Goal: Information Seeking & Learning: Learn about a topic

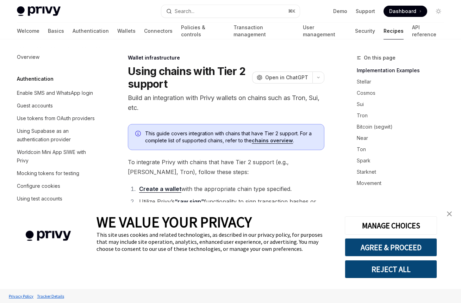
scroll to position [195, 0]
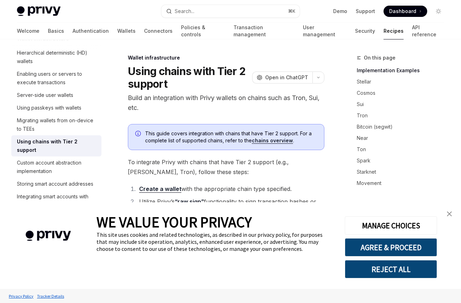
click at [451, 215] on img "close banner" at bounding box center [449, 213] width 5 height 5
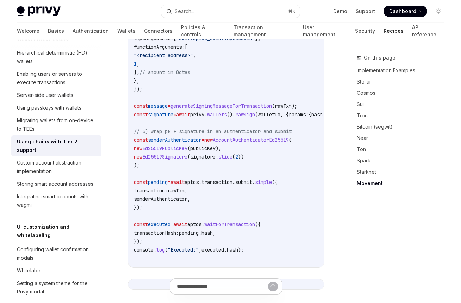
click at [258, 226] on code "import { Aptos , AptosConfig , Network , AccountAddress , AccountAuthenticatorE…" at bounding box center [263, 17] width 259 height 491
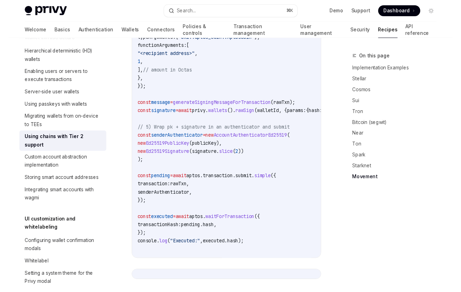
scroll to position [1668, 0]
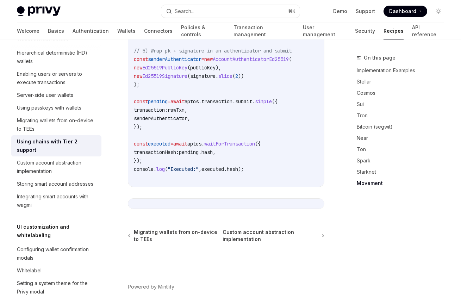
type textarea "*"
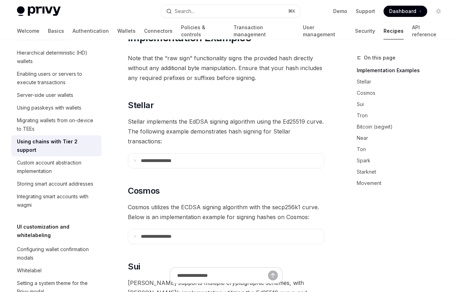
scroll to position [239, 0]
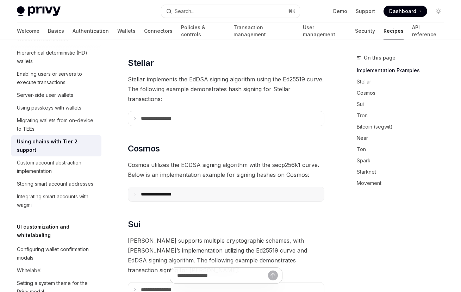
click at [204, 199] on summary "**********" at bounding box center [226, 194] width 196 height 14
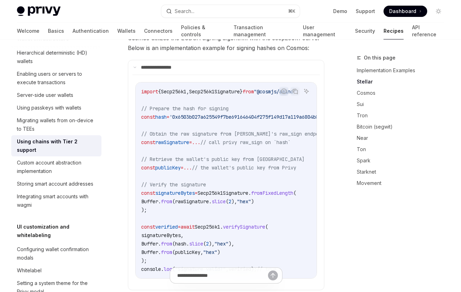
scroll to position [244, 0]
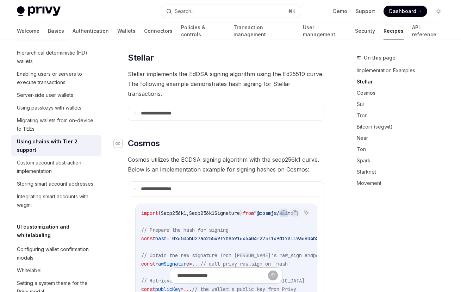
click at [118, 142] on icon "Navigate to header" at bounding box center [118, 143] width 5 height 4
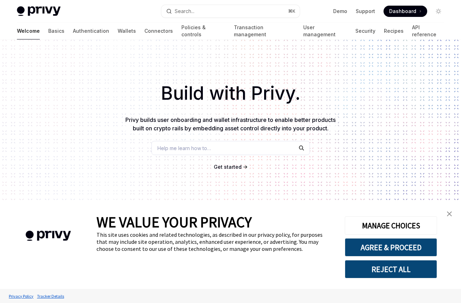
click at [231, 149] on div "Help me learn how to…" at bounding box center [231, 148] width 159 height 14
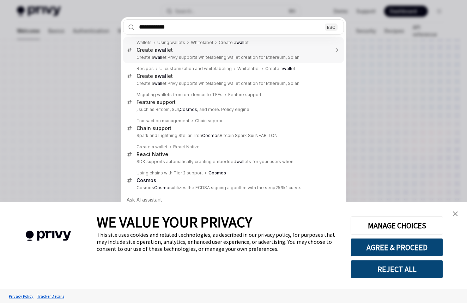
type input "**********"
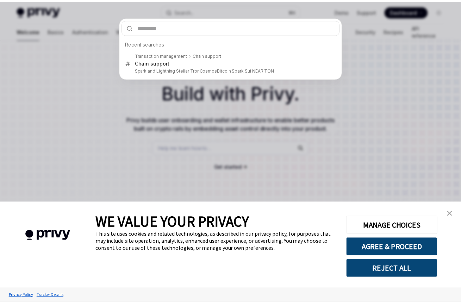
scroll to position [438, 0]
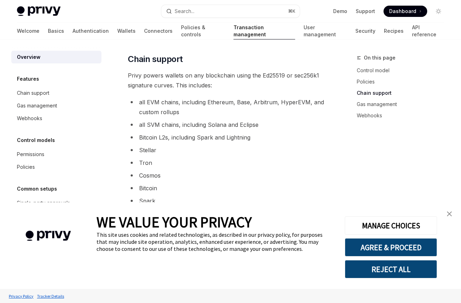
click at [452, 215] on link "close banner" at bounding box center [450, 214] width 14 height 14
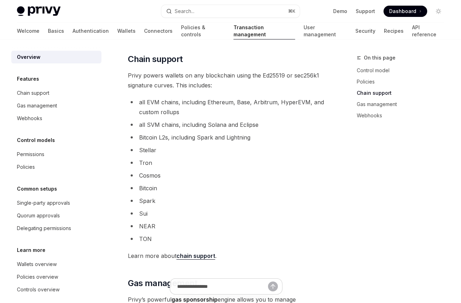
scroll to position [522, 0]
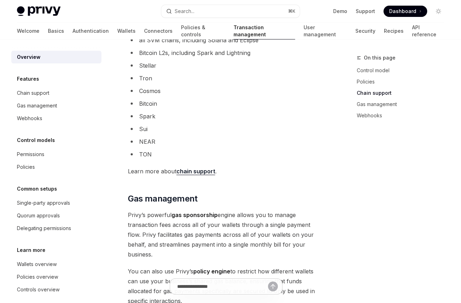
click at [207, 170] on link "chain support" at bounding box center [196, 171] width 39 height 7
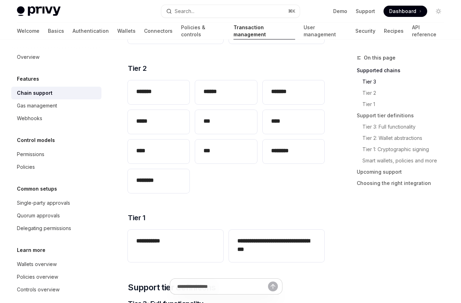
scroll to position [92, 0]
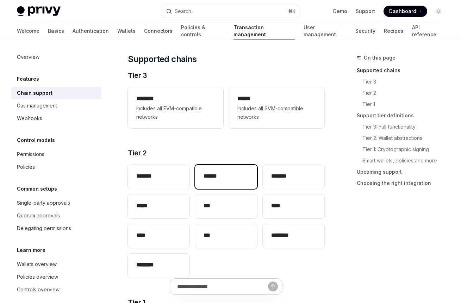
click at [228, 183] on div "******" at bounding box center [226, 177] width 62 height 24
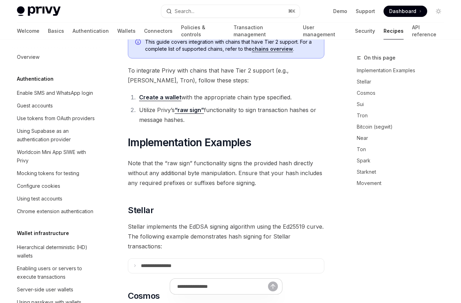
type textarea "*"
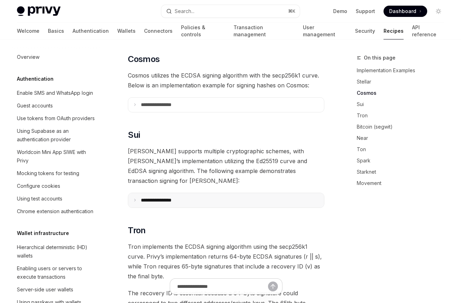
scroll to position [195, 0]
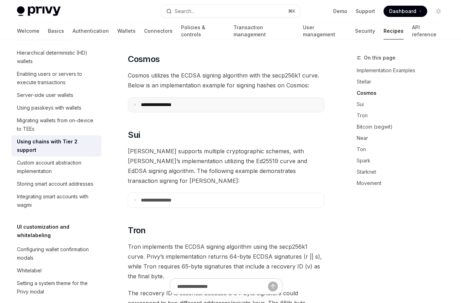
click at [244, 104] on summary "**********" at bounding box center [226, 105] width 196 height 14
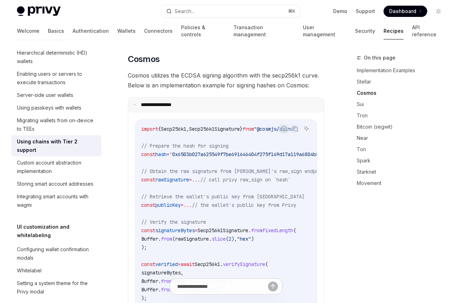
scroll to position [371, 0]
